Goal: Check status: Check status

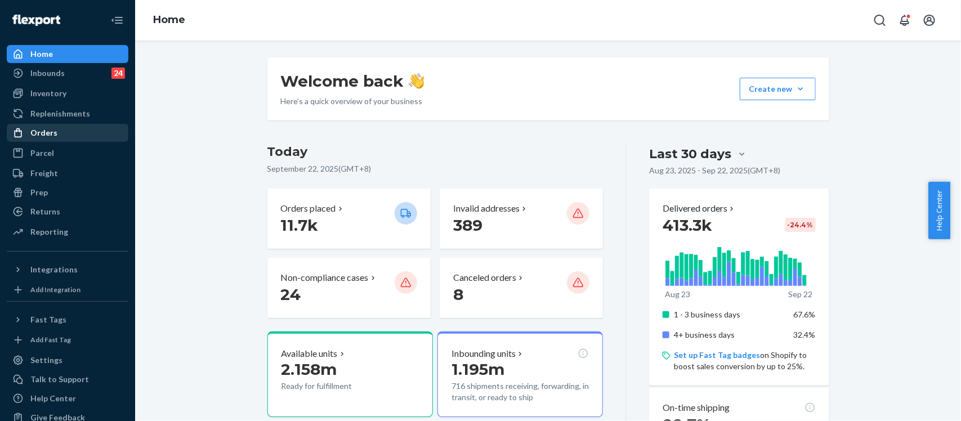
click at [35, 133] on div "Orders" at bounding box center [43, 132] width 27 height 11
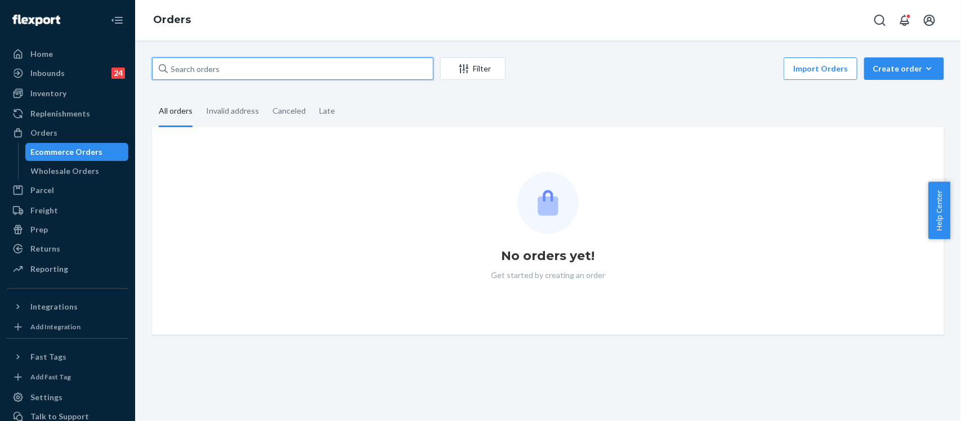
click at [283, 62] on input "text" at bounding box center [292, 68] width 281 height 23
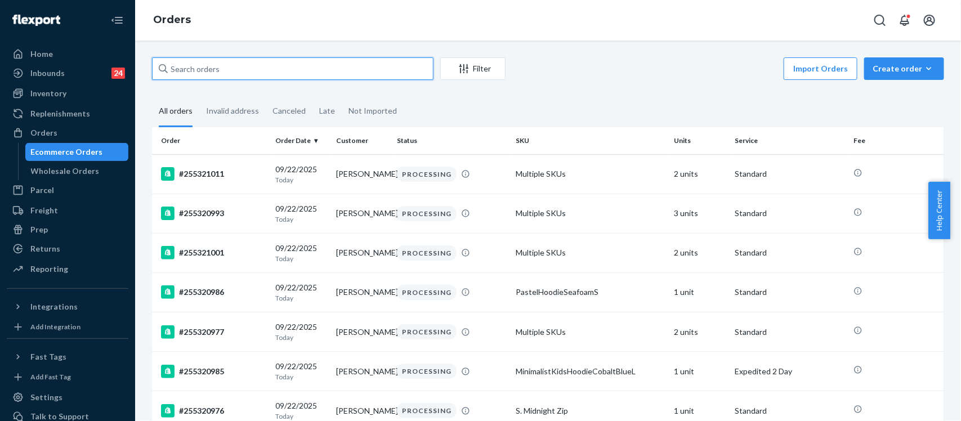
paste input "254163063"
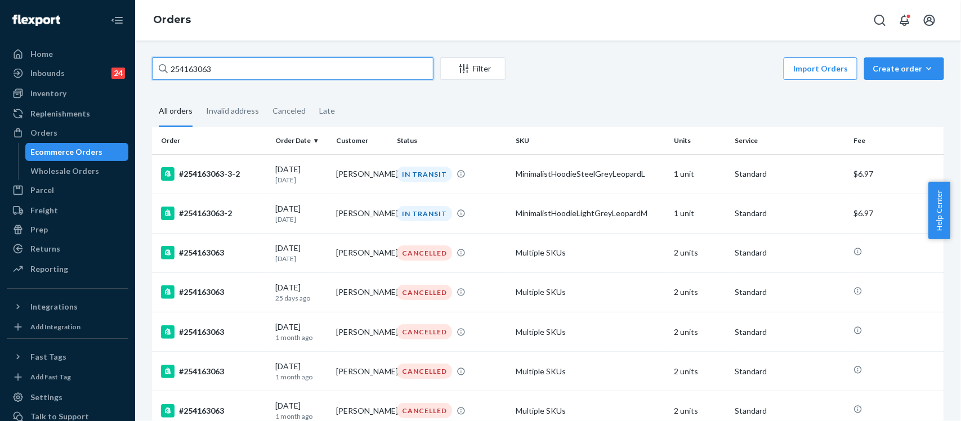
type input "254163063"
click at [192, 210] on div "#254163063-2" at bounding box center [213, 214] width 105 height 14
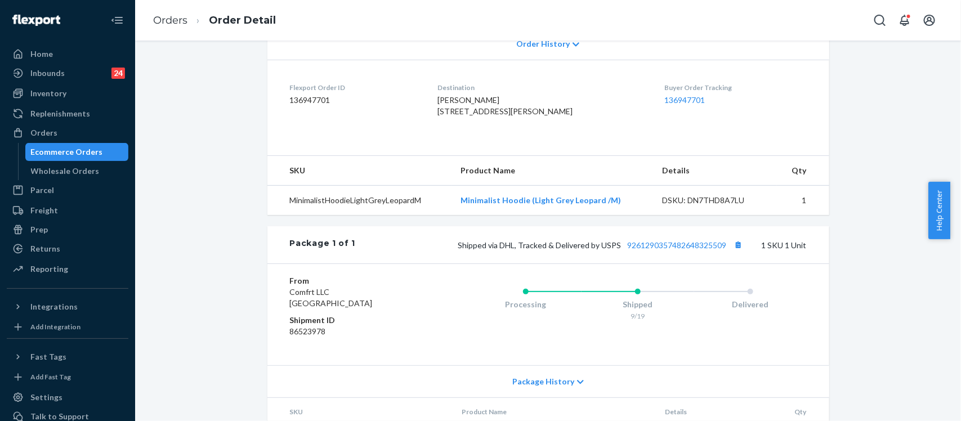
scroll to position [256, 0]
click at [704, 249] on link "9261290357482648325509" at bounding box center [677, 244] width 99 height 10
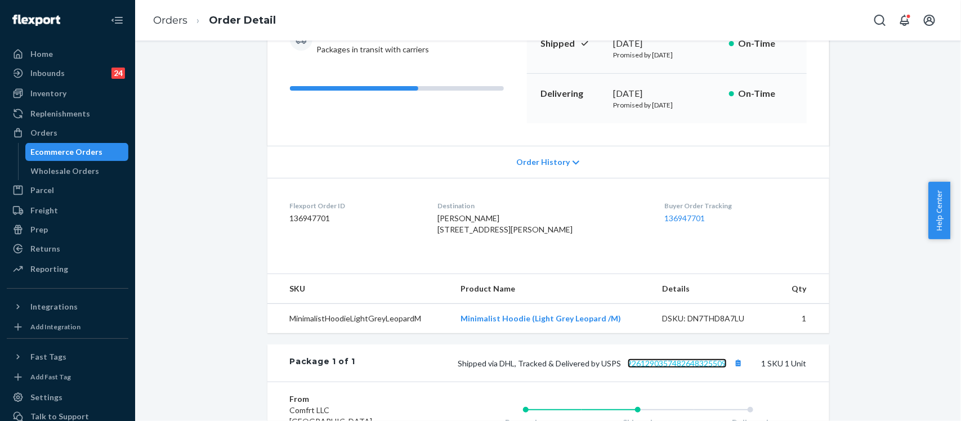
scroll to position [211, 0]
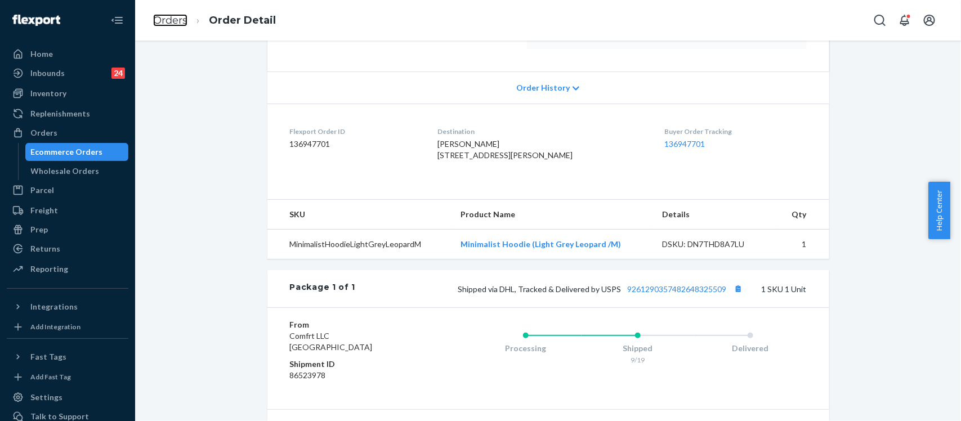
drag, startPoint x: 180, startPoint y: 24, endPoint x: 279, endPoint y: 42, distance: 100.2
click at [180, 24] on link "Orders" at bounding box center [170, 20] width 34 height 12
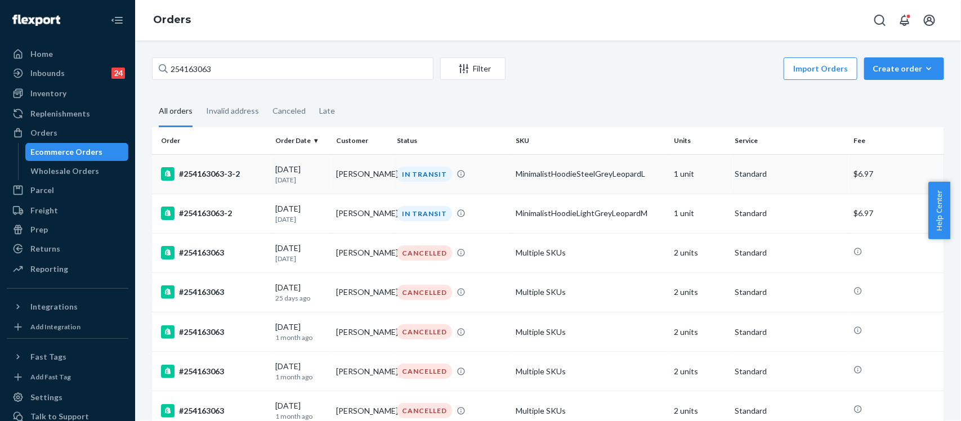
click at [216, 178] on div "#254163063-3-2" at bounding box center [213, 174] width 105 height 14
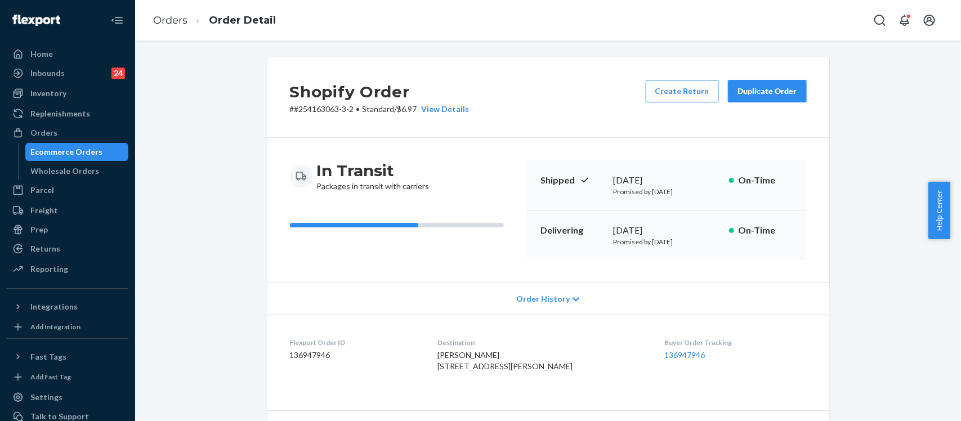
scroll to position [211, 0]
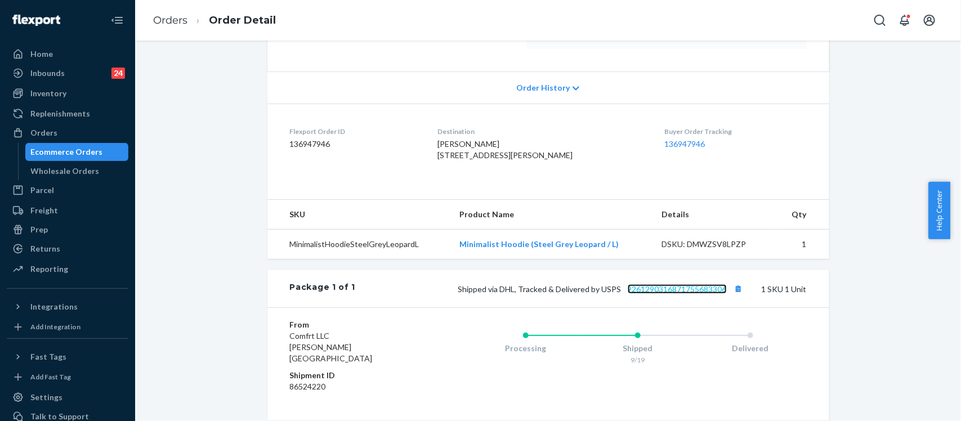
click at [694, 294] on link "9261290316871755683306" at bounding box center [677, 289] width 99 height 10
click at [43, 128] on div "Orders" at bounding box center [43, 132] width 27 height 11
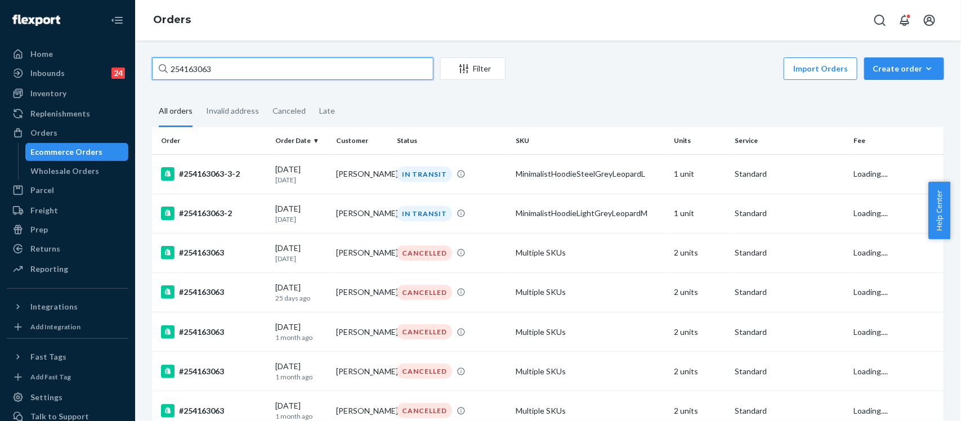
drag, startPoint x: 248, startPoint y: 71, endPoint x: 144, endPoint y: 69, distance: 104.1
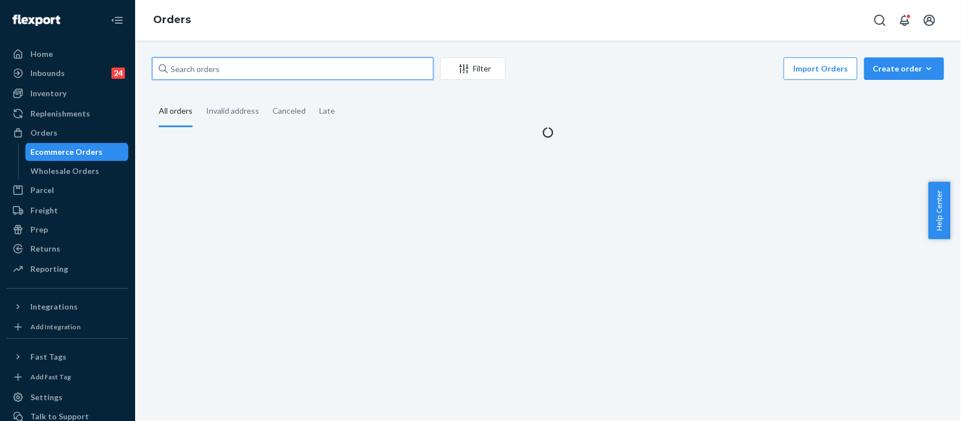
paste input "255289495"
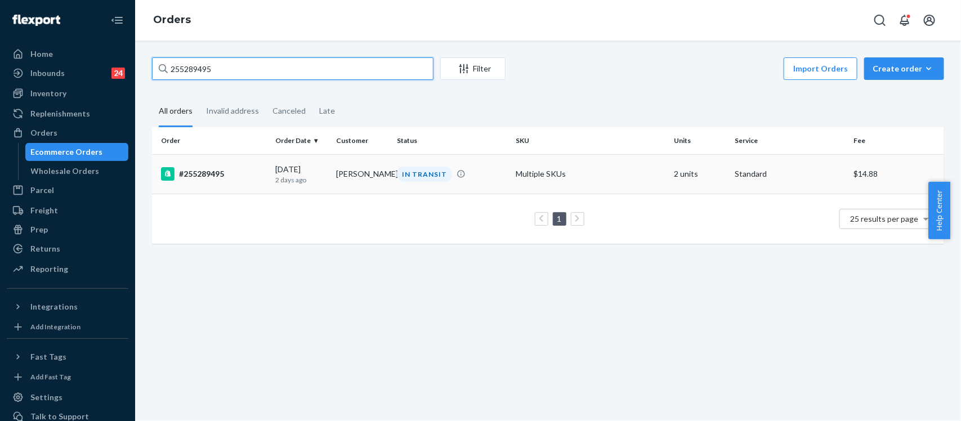
type input "255289495"
click at [200, 171] on div "#255289495" at bounding box center [213, 174] width 105 height 14
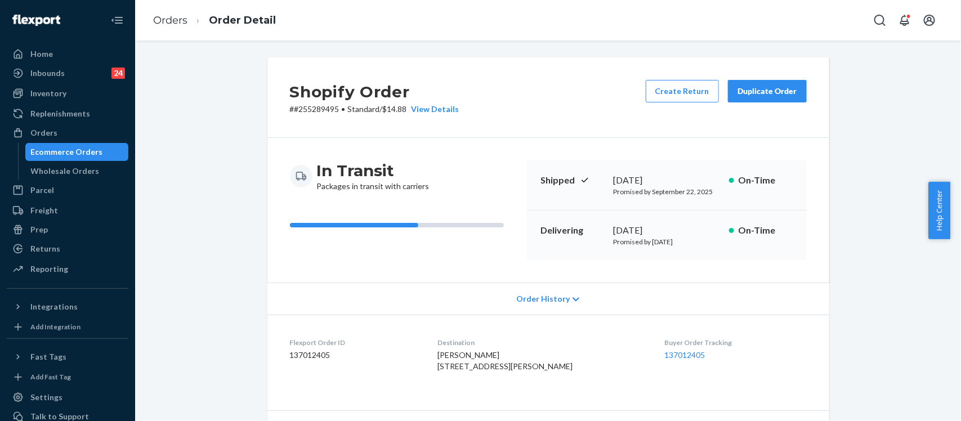
drag, startPoint x: 449, startPoint y: 369, endPoint x: 510, endPoint y: 376, distance: 61.7
click at [510, 371] on span "[PERSON_NAME] [STREET_ADDRESS][PERSON_NAME]" at bounding box center [504, 360] width 135 height 21
copy span "[STREET_ADDRESS][PERSON_NAME]"
